Goal: Information Seeking & Learning: Learn about a topic

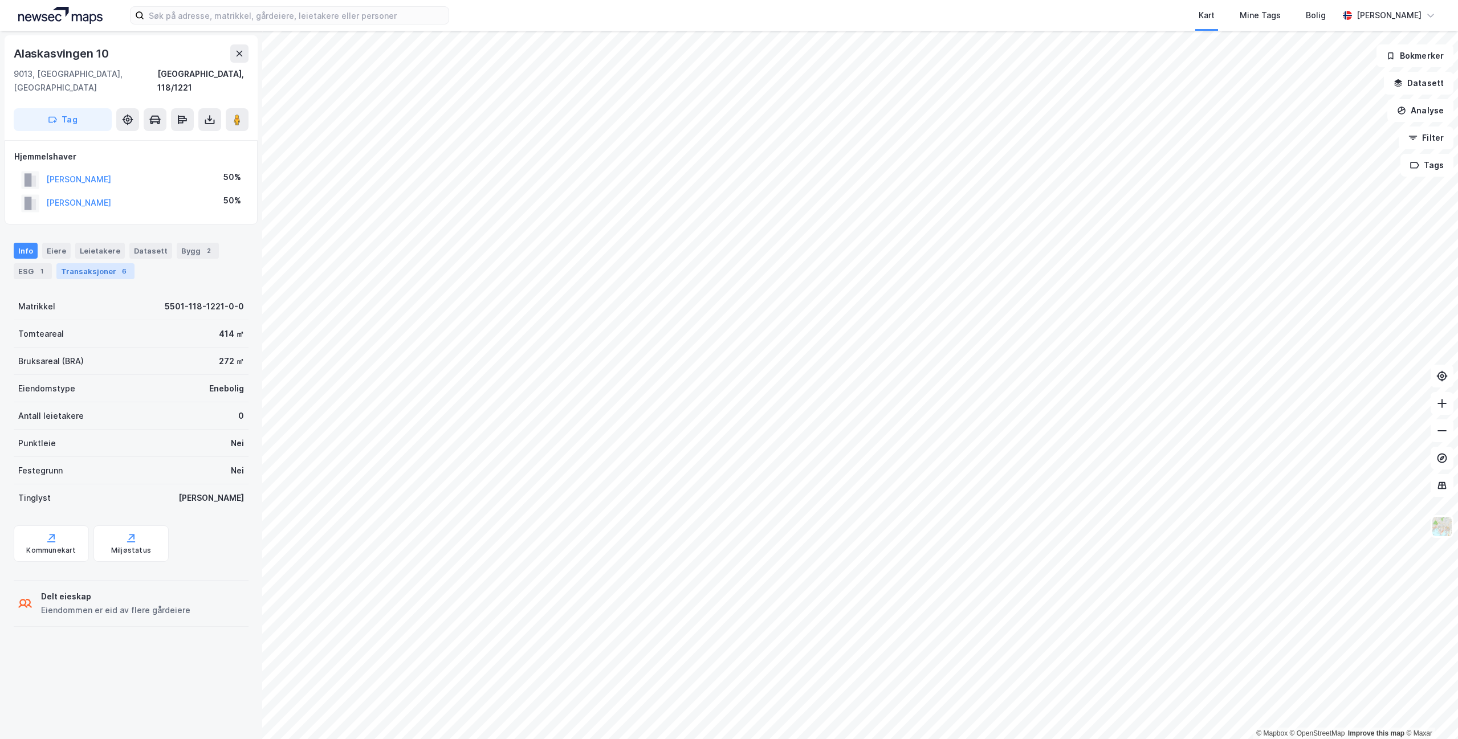
click at [104, 263] on div "Transaksjoner 6" at bounding box center [95, 271] width 78 height 16
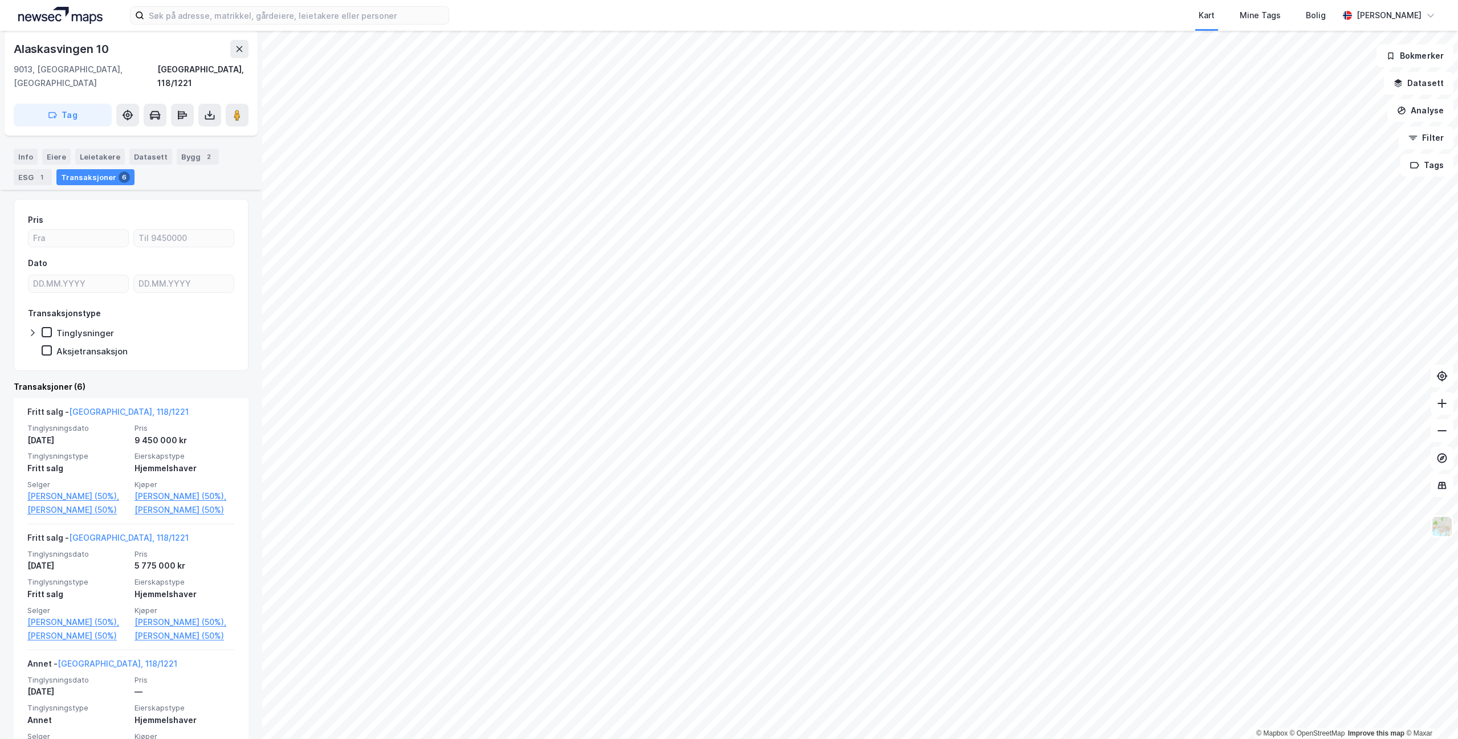
scroll to position [114, 0]
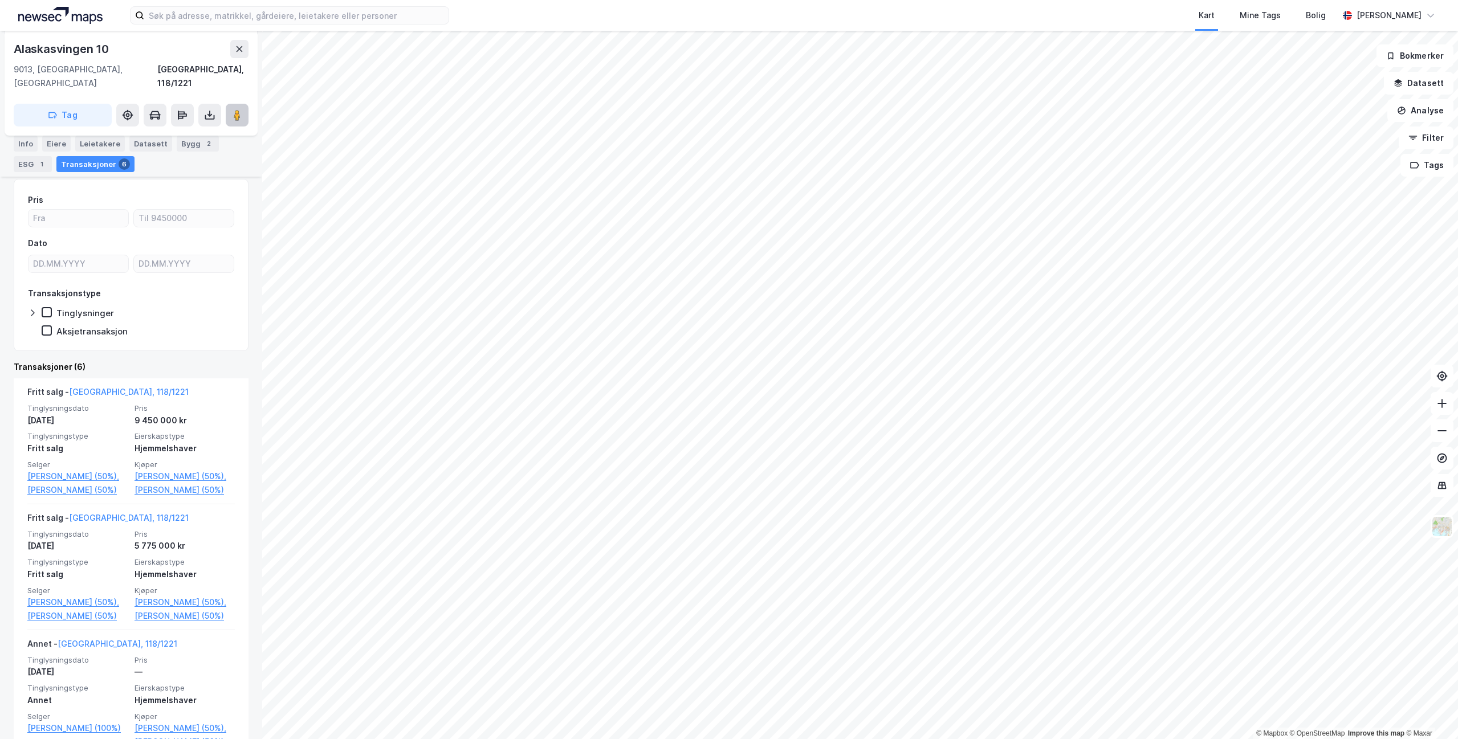
click at [235, 109] on image at bounding box center [237, 114] width 7 height 11
